Goal: Task Accomplishment & Management: Use online tool/utility

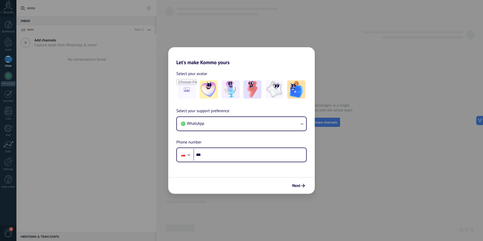
click at [335, 56] on div "Let's make Kommo yours Select your avatar Select your support preference WhatsA…" at bounding box center [241, 120] width 483 height 241
click at [344, 59] on div "Let's make Kommo yours Select your avatar Select your support preference WhatsA…" at bounding box center [241, 120] width 483 height 241
click at [201, 87] on img at bounding box center [208, 89] width 18 height 18
click at [270, 89] on img at bounding box center [274, 89] width 18 height 18
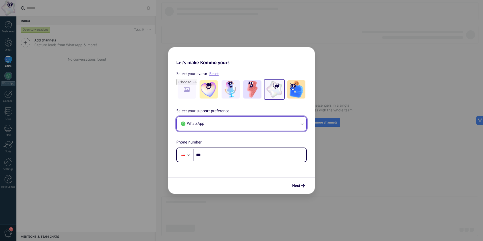
click at [298, 124] on button "WhatsApp" at bounding box center [241, 124] width 129 height 14
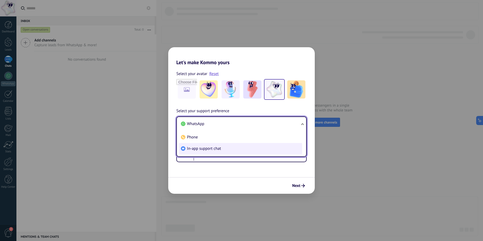
click at [217, 152] on li "In-app support chat" at bounding box center [240, 148] width 123 height 11
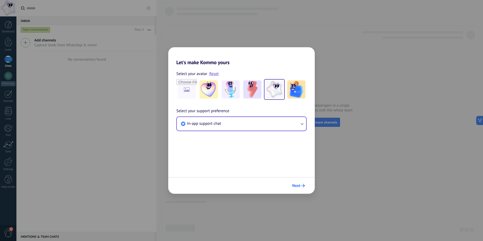
click at [302, 187] on icon "submit" at bounding box center [303, 186] width 4 height 4
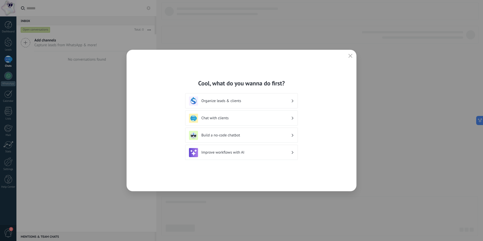
click at [266, 103] on h3 "Organize leads & clients" at bounding box center [246, 100] width 90 height 5
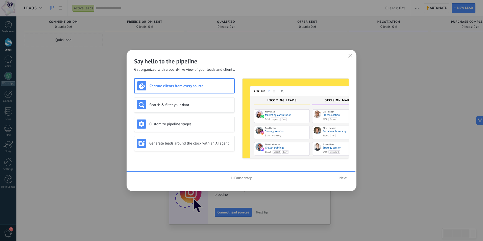
click at [350, 55] on icon "button" at bounding box center [350, 56] width 4 height 4
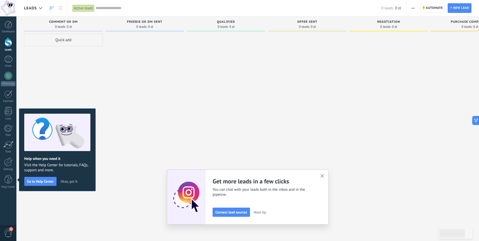
click at [72, 181] on span "Okay, got it" at bounding box center [69, 181] width 17 height 4
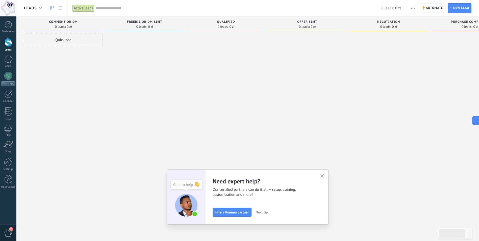
click at [324, 173] on button "button" at bounding box center [322, 176] width 6 height 7
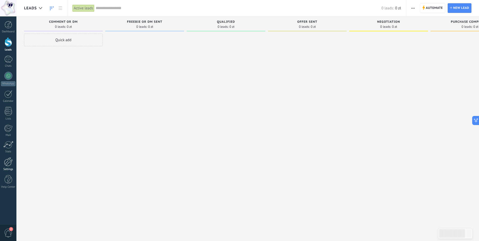
click at [11, 163] on div at bounding box center [8, 161] width 9 height 9
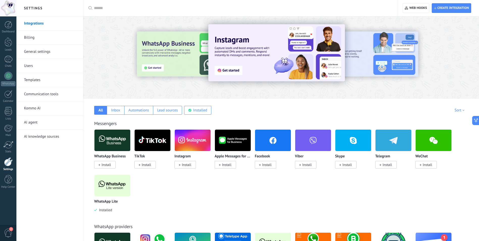
click at [263, 167] on span "Install" at bounding box center [267, 164] width 10 height 5
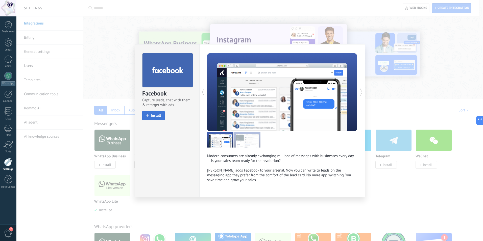
click at [158, 117] on span "Install" at bounding box center [156, 116] width 10 height 4
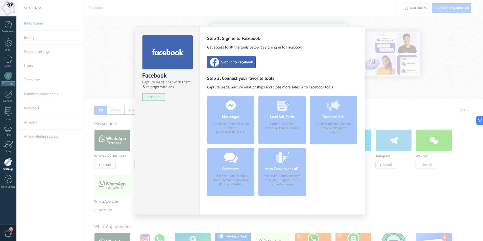
click at [237, 62] on span "Sign in to Facebook" at bounding box center [237, 62] width 32 height 5
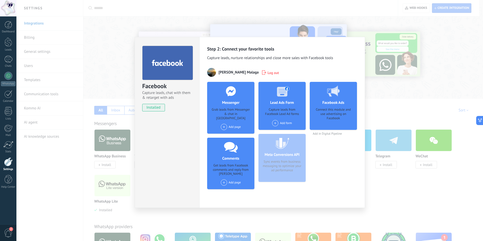
click at [281, 123] on div "Add form" at bounding box center [282, 123] width 20 height 6
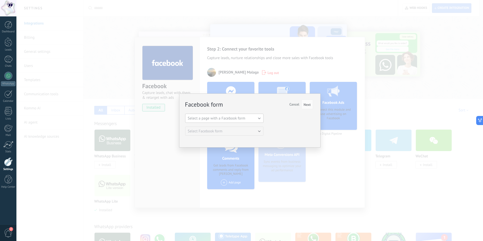
click at [254, 119] on button "Select a page with a Facebook form" at bounding box center [224, 118] width 78 height 9
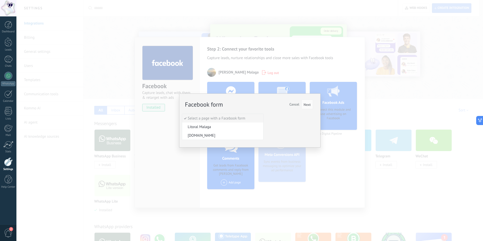
click at [247, 104] on div "Facebook form Next Cancel" at bounding box center [249, 104] width 128 height 9
click at [252, 118] on button "Select a page with a Facebook form" at bounding box center [224, 118] width 78 height 9
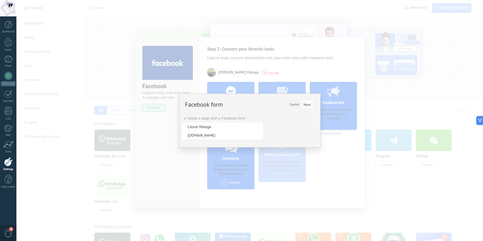
click at [295, 105] on span "Cancel" at bounding box center [294, 104] width 10 height 5
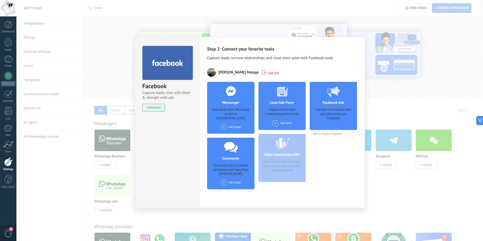
click at [277, 123] on span at bounding box center [275, 123] width 6 height 6
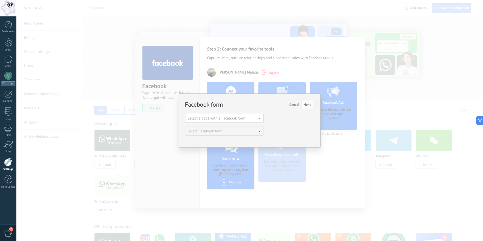
click at [260, 120] on button "Select a page with a Facebook form" at bounding box center [224, 118] width 78 height 9
click at [280, 115] on div "Facebook form Next Cancel Select a page with a Facebook form Litoral Malaga [DO…" at bounding box center [249, 118] width 128 height 36
click at [243, 116] on button "Select a page with a Facebook form" at bounding box center [224, 118] width 78 height 9
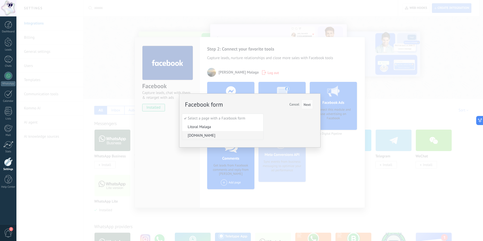
click at [294, 105] on span "Cancel" at bounding box center [294, 104] width 10 height 5
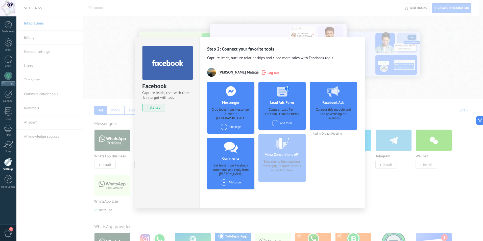
click at [403, 82] on div "Facebook Capture leads, chat with them & retarget with ads installed Uninstall …" at bounding box center [249, 120] width 466 height 241
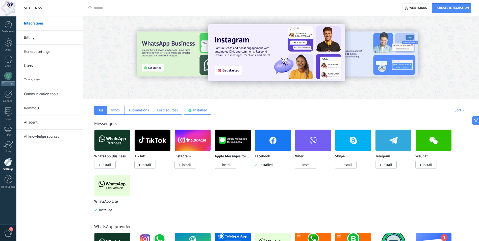
click at [270, 160] on div "Facebook Installed" at bounding box center [273, 160] width 36 height 13
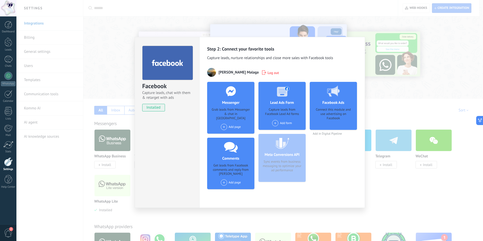
click at [279, 73] on span "Log out" at bounding box center [272, 72] width 11 height 5
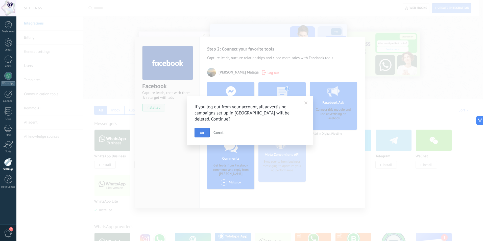
click at [203, 132] on span "OK" at bounding box center [202, 133] width 5 height 4
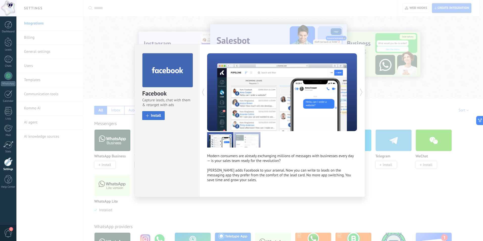
click at [156, 117] on span "Install" at bounding box center [156, 116] width 10 height 4
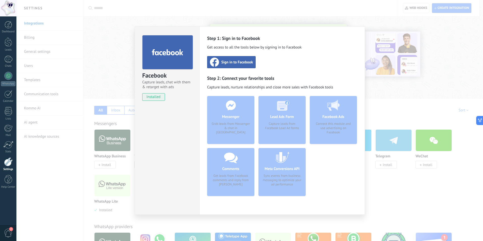
click at [358, 20] on div "Facebook Capture leads, chat with them & retarget with ads installed Uninstall …" at bounding box center [249, 120] width 466 height 241
